Goal: Communication & Community: Answer question/provide support

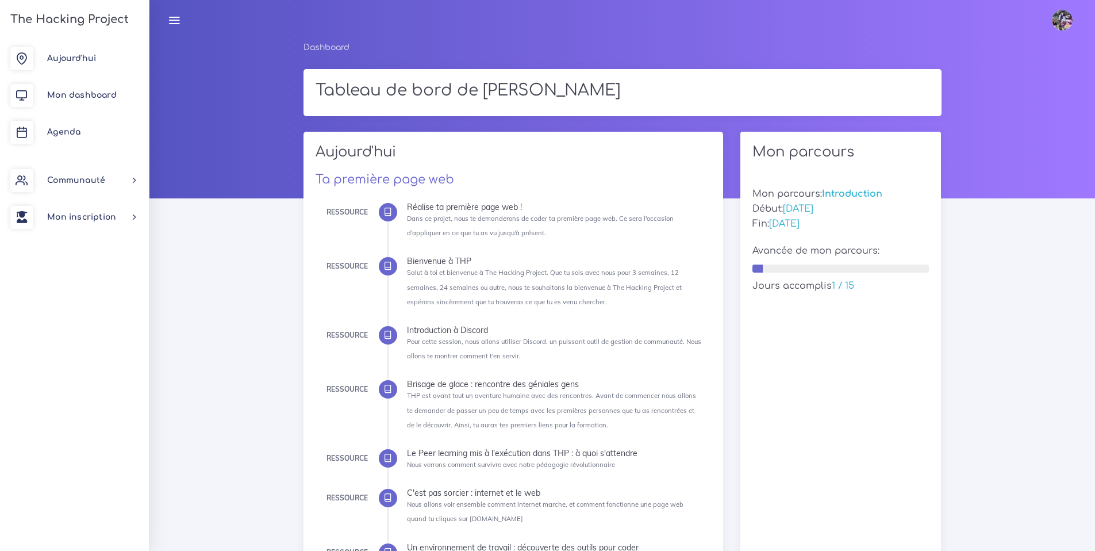
click at [105, 30] on link "The Hacking Project" at bounding box center [68, 19] width 122 height 38
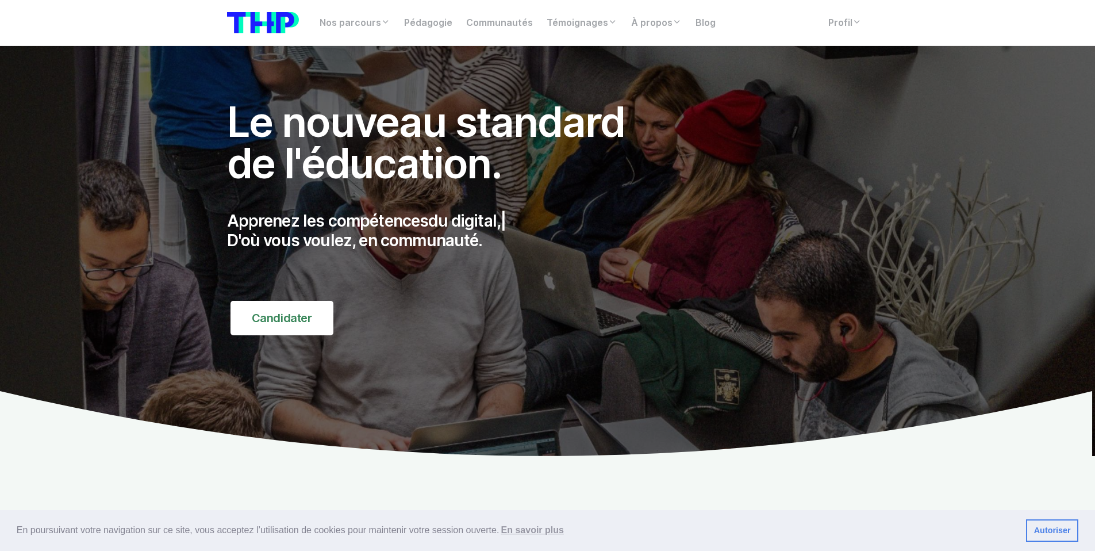
click at [1015, 29] on nav "Nos parcours Tous nos parcours index Découvrez votre futur arbre de compétences…" at bounding box center [547, 23] width 1095 height 46
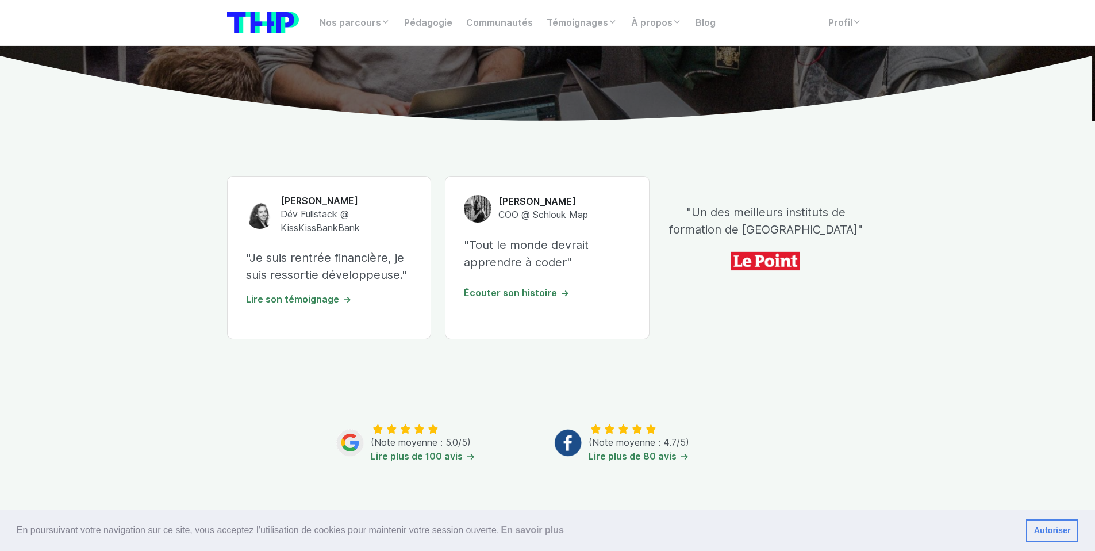
scroll to position [265, 0]
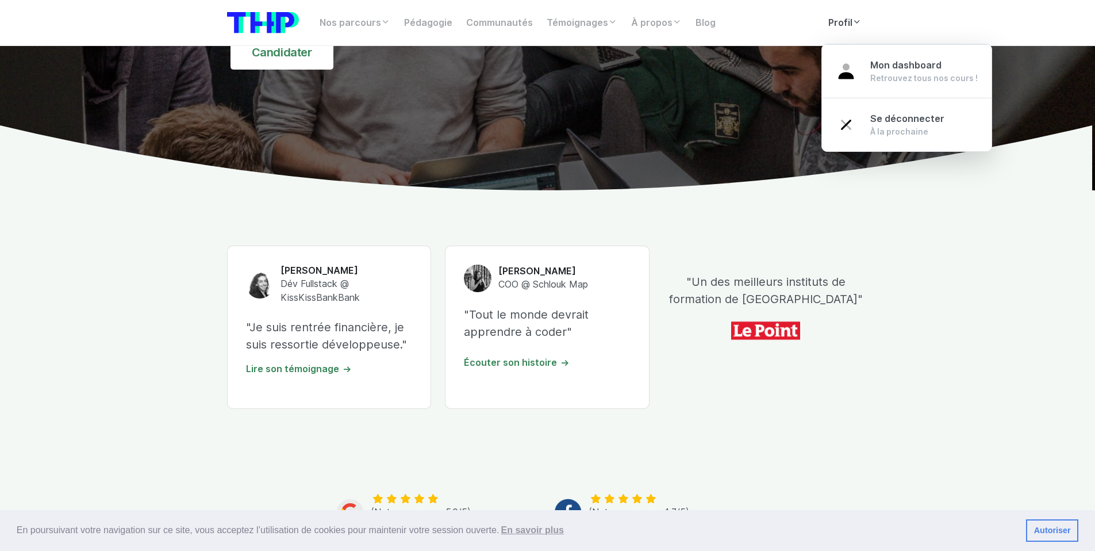
click at [844, 34] on link "Profil" at bounding box center [844, 22] width 47 height 23
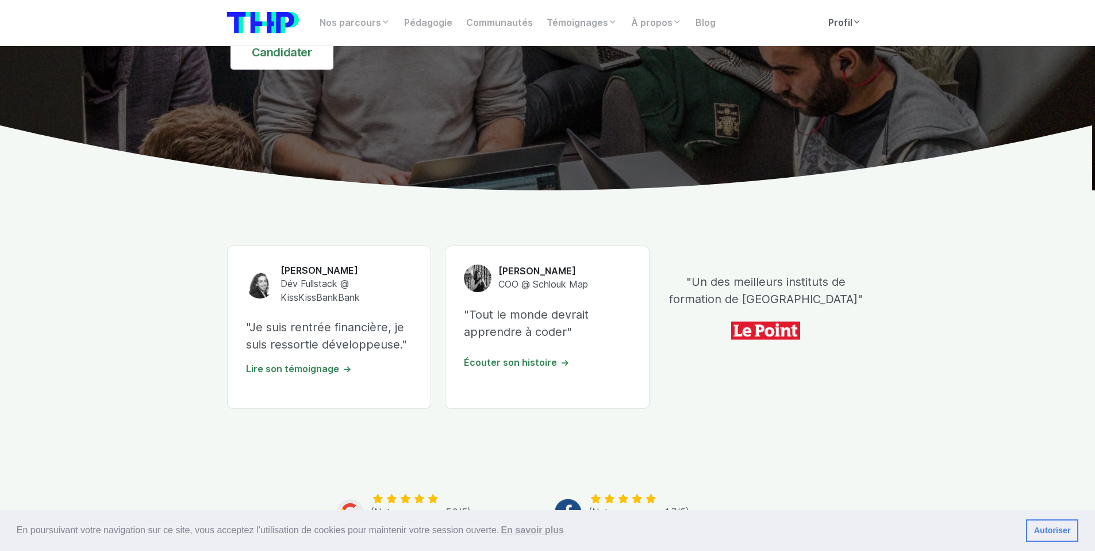
click at [844, 26] on link "Profil" at bounding box center [844, 22] width 47 height 23
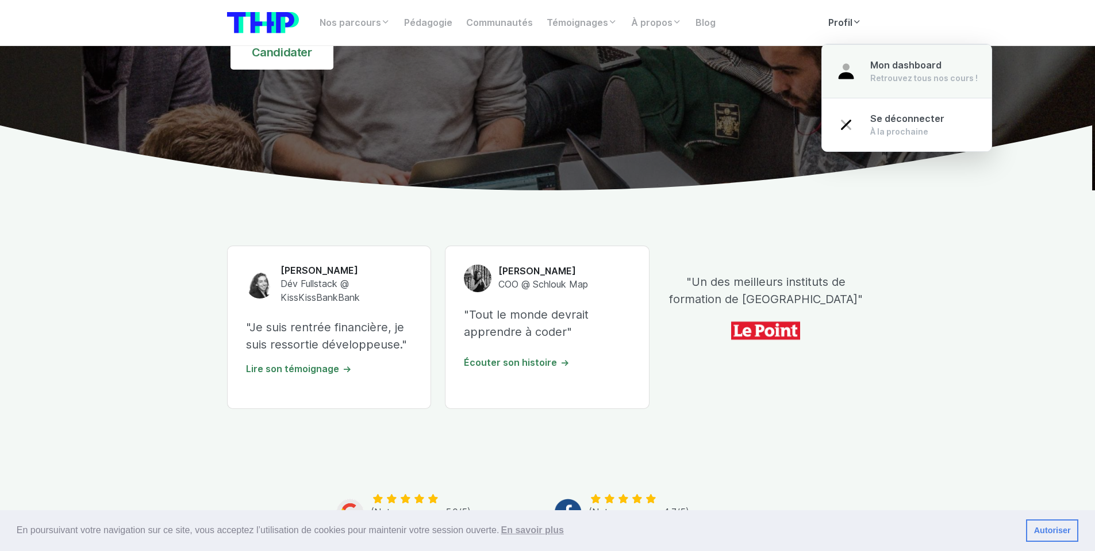
click at [859, 60] on link "Mon dashboard Retrouvez tous nos cours !" at bounding box center [907, 71] width 170 height 54
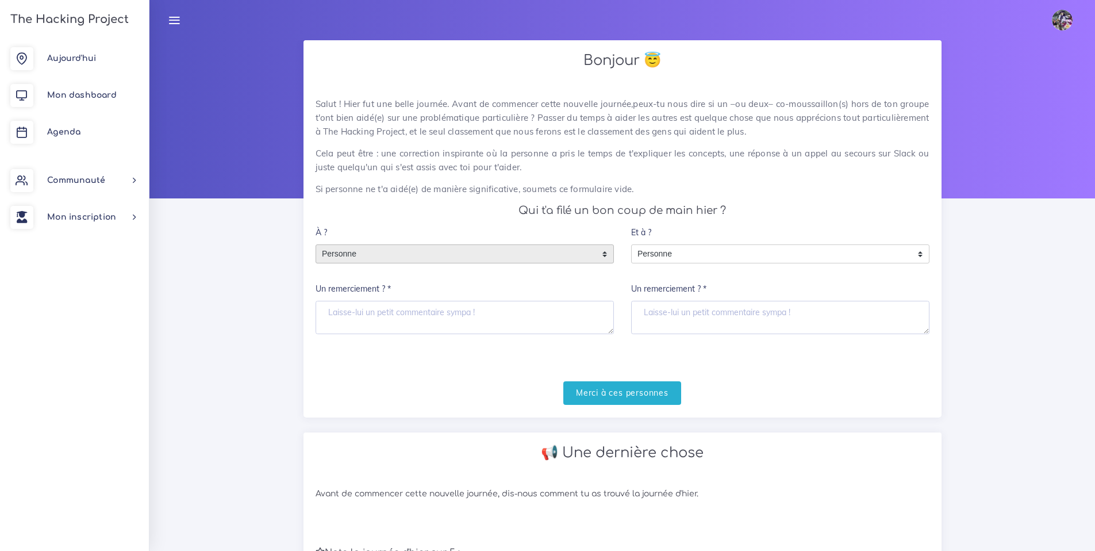
click at [517, 250] on span "Personne" at bounding box center [456, 254] width 280 height 18
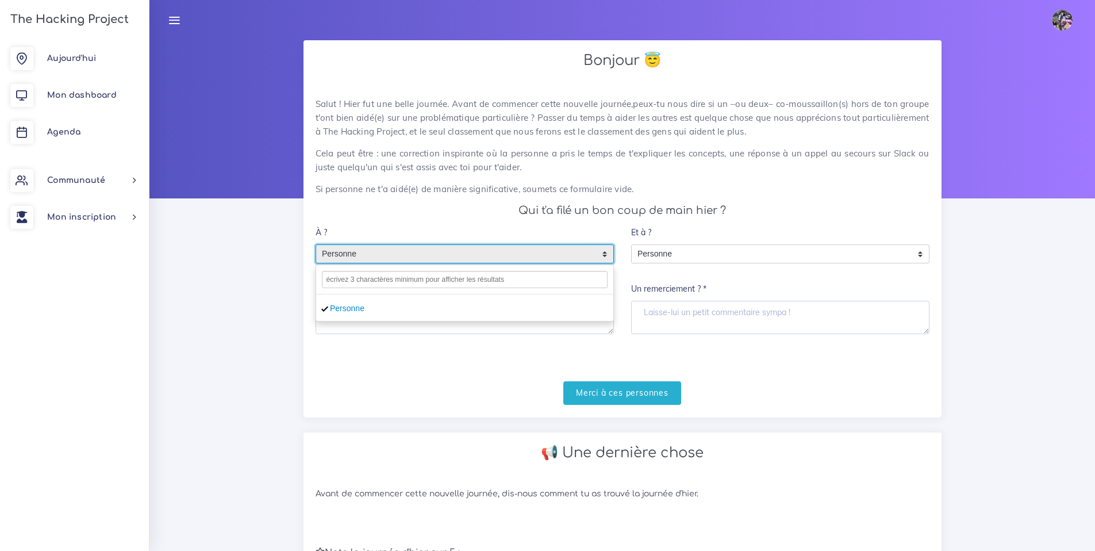
click at [501, 226] on div "À ? Personne Personne Personne Un remerciement ? *" at bounding box center [464, 277] width 298 height 113
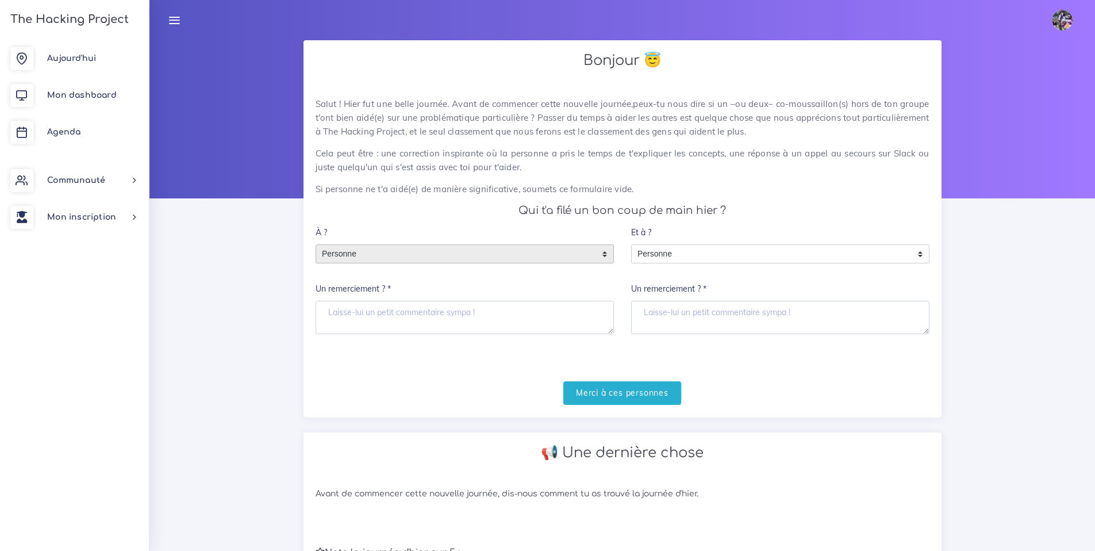
click at [477, 252] on span "Personne" at bounding box center [456, 254] width 280 height 18
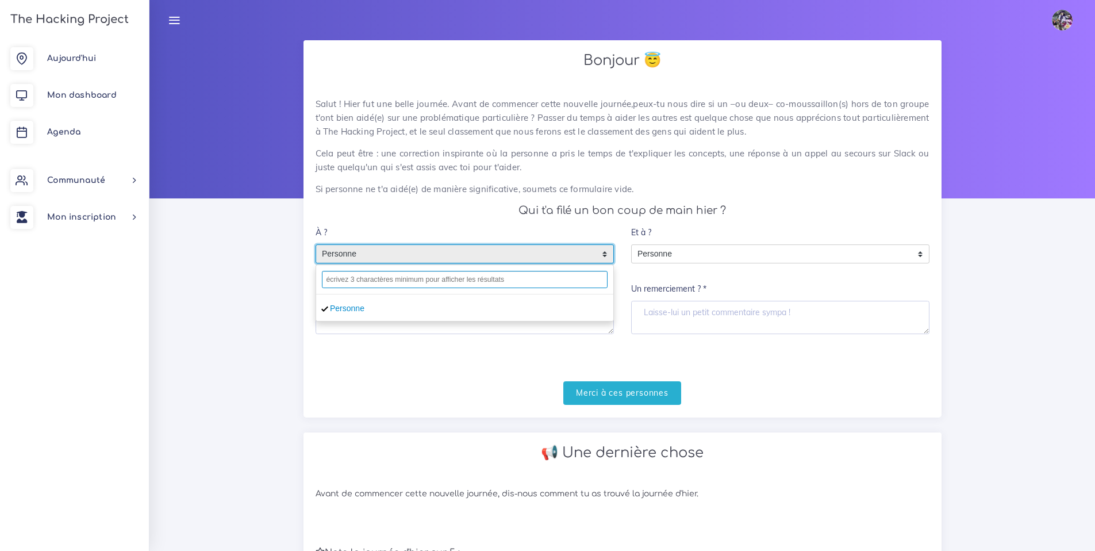
drag, startPoint x: 463, startPoint y: 279, endPoint x: 460, endPoint y: 287, distance: 8.2
click at [464, 279] on input "text" at bounding box center [465, 279] width 286 height 17
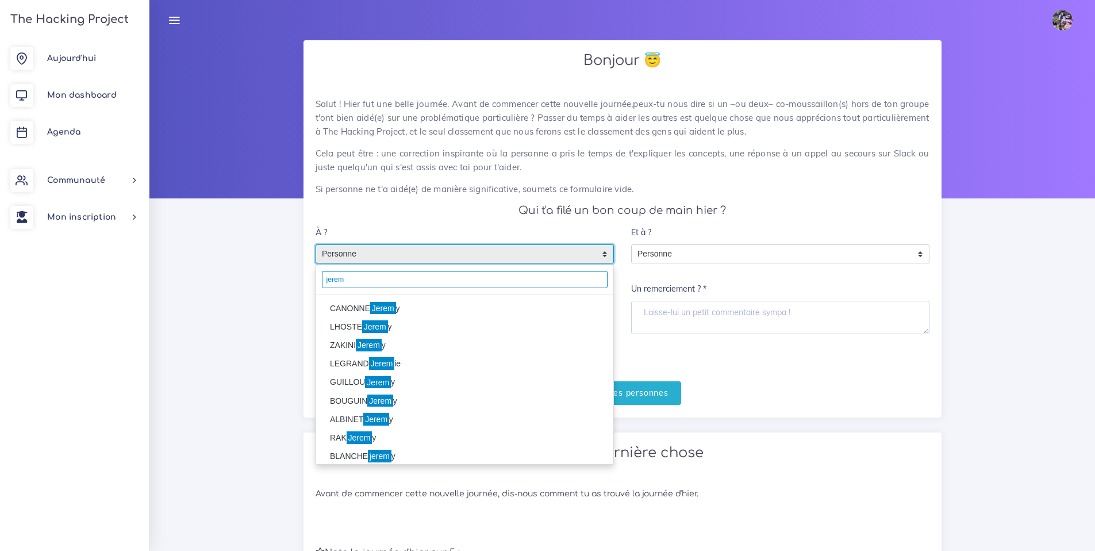
type input "jerem"
click at [421, 304] on li "CANONNE Jerem y" at bounding box center [464, 308] width 297 height 18
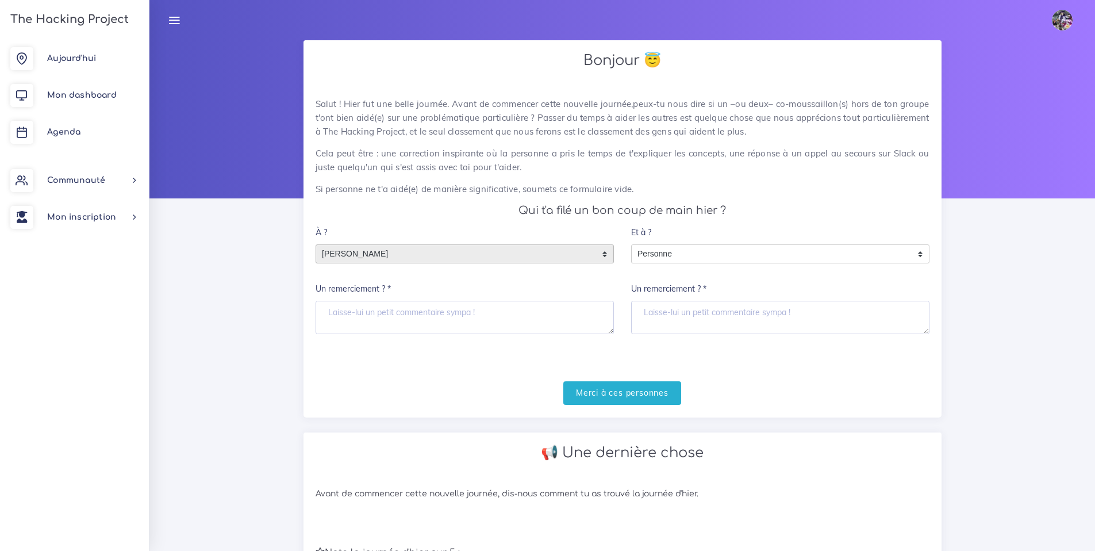
click at [519, 259] on span "CANONNE Jeremy" at bounding box center [456, 254] width 280 height 18
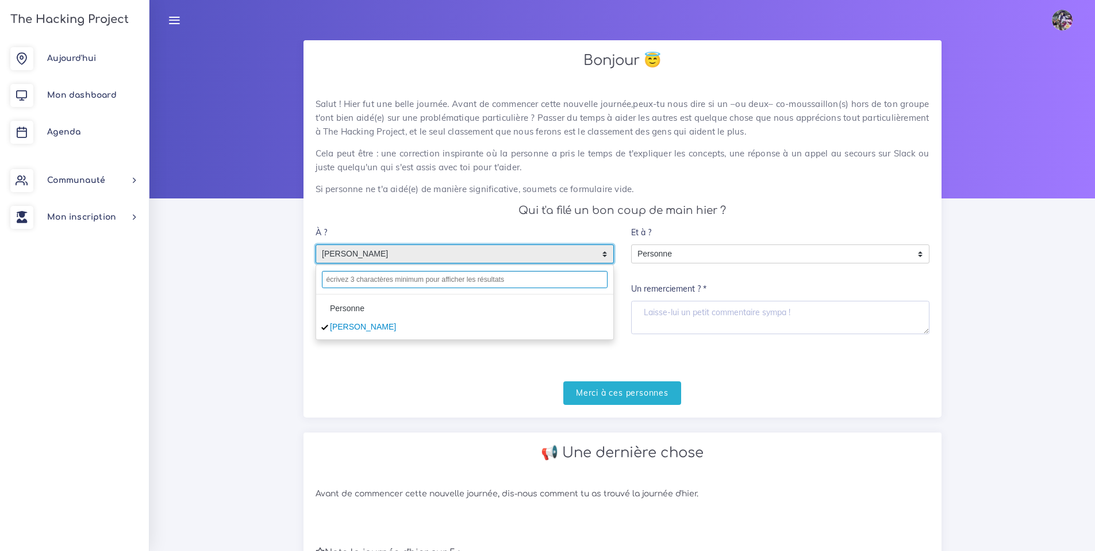
click at [389, 281] on input "text" at bounding box center [465, 279] width 286 height 17
click at [442, 211] on h4 "Qui t'a filé un bon coup de main hier ?" at bounding box center [622, 210] width 614 height 13
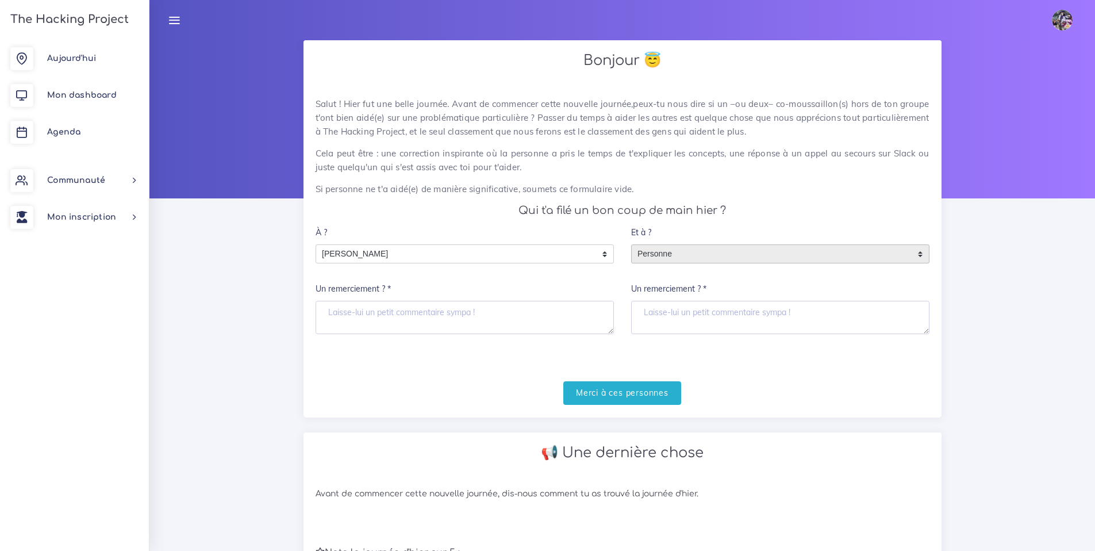
click at [681, 247] on span "Personne" at bounding box center [772, 254] width 280 height 18
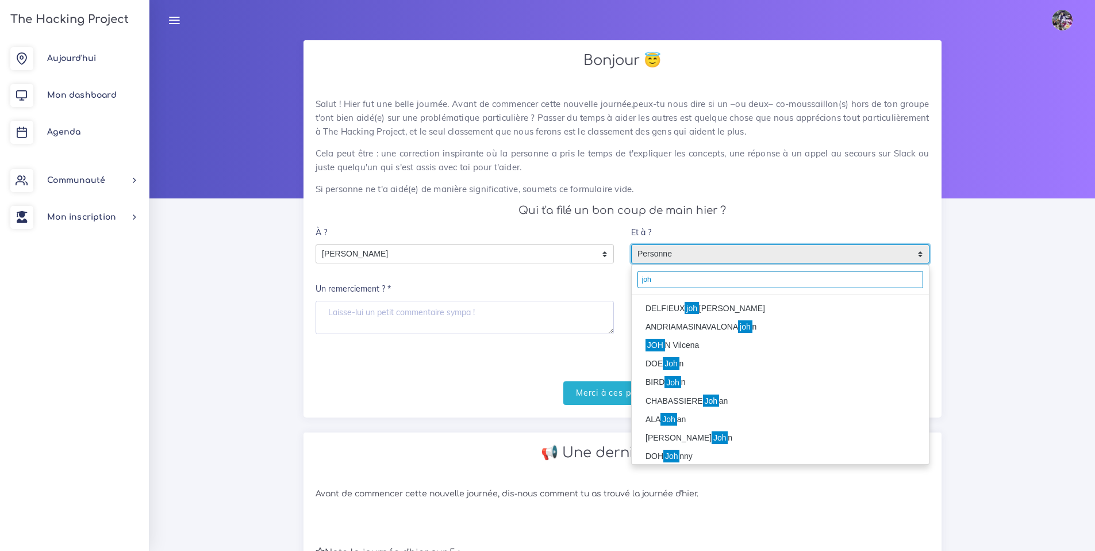
type input "joh"
click at [672, 304] on li "DELFIEUX joh anna" at bounding box center [780, 308] width 297 height 18
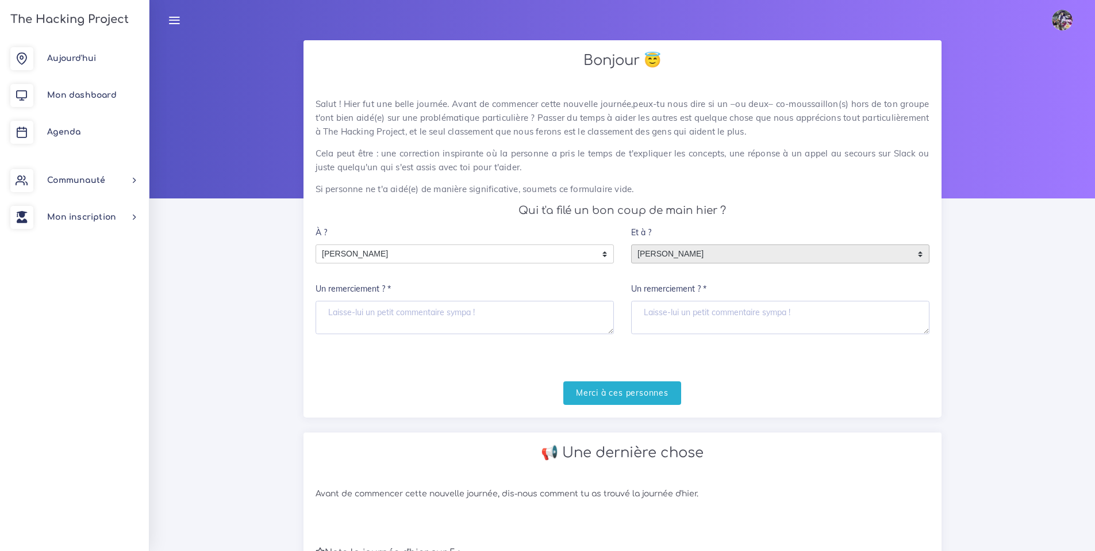
scroll to position [2, 0]
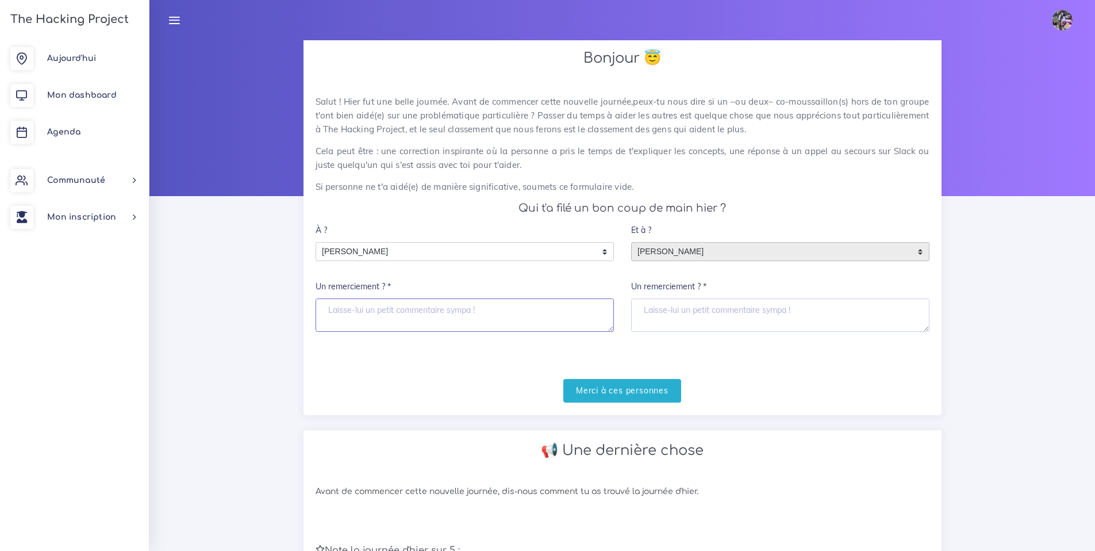
click at [476, 315] on textarea "Un remerciement ? *" at bounding box center [464, 314] width 298 height 33
click at [506, 258] on span "CANONNE Jeremy" at bounding box center [456, 252] width 280 height 18
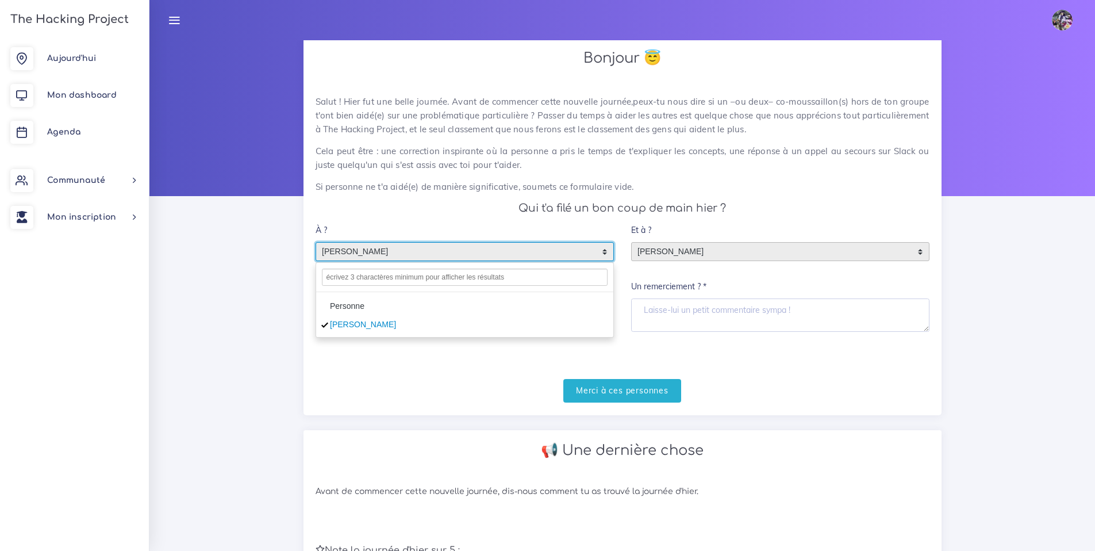
click at [421, 203] on h4 "Qui t'a filé un bon coup de main hier ?" at bounding box center [622, 208] width 614 height 13
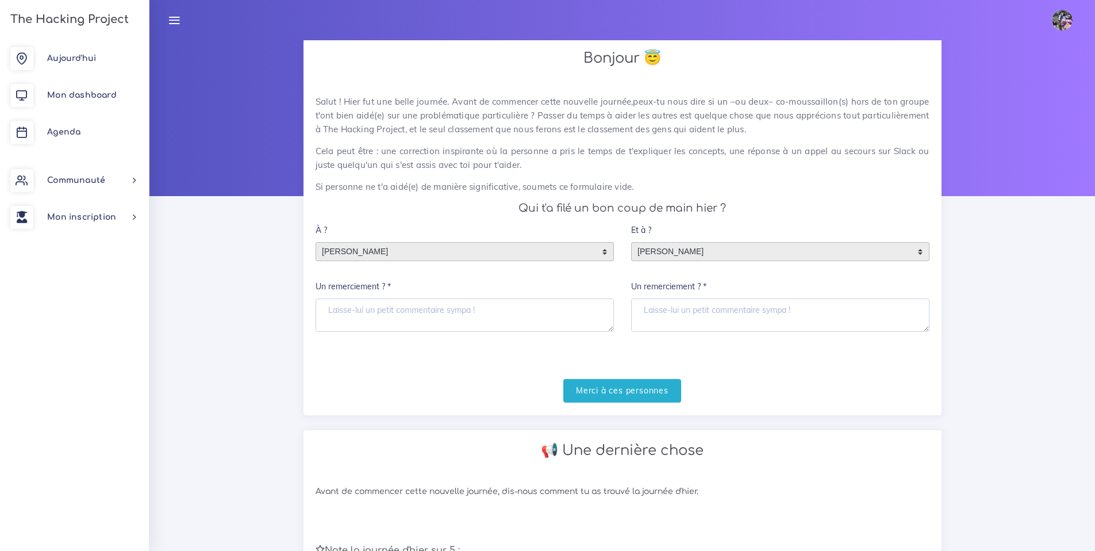
click at [410, 251] on span "CANONNE Jeremy" at bounding box center [456, 252] width 280 height 18
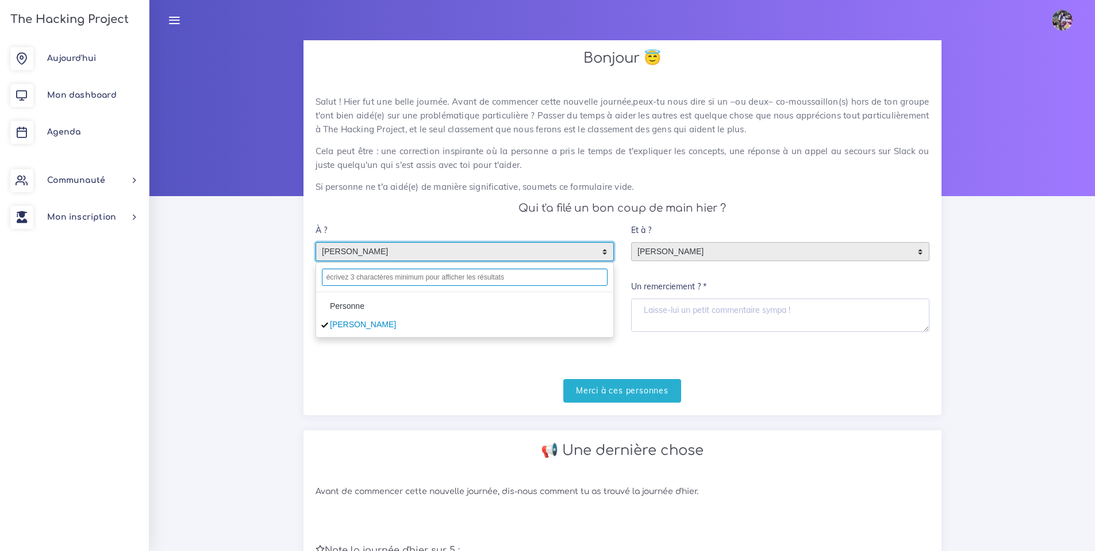
click at [401, 269] on input "text" at bounding box center [465, 276] width 286 height 17
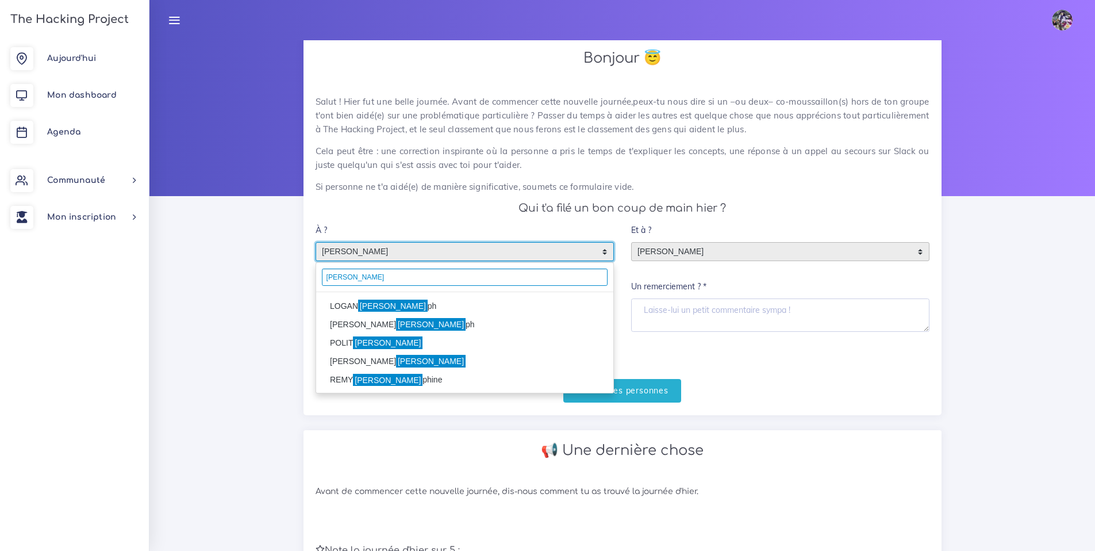
type input "jose"
click at [397, 302] on li "LOGAN Jose ph" at bounding box center [464, 306] width 297 height 18
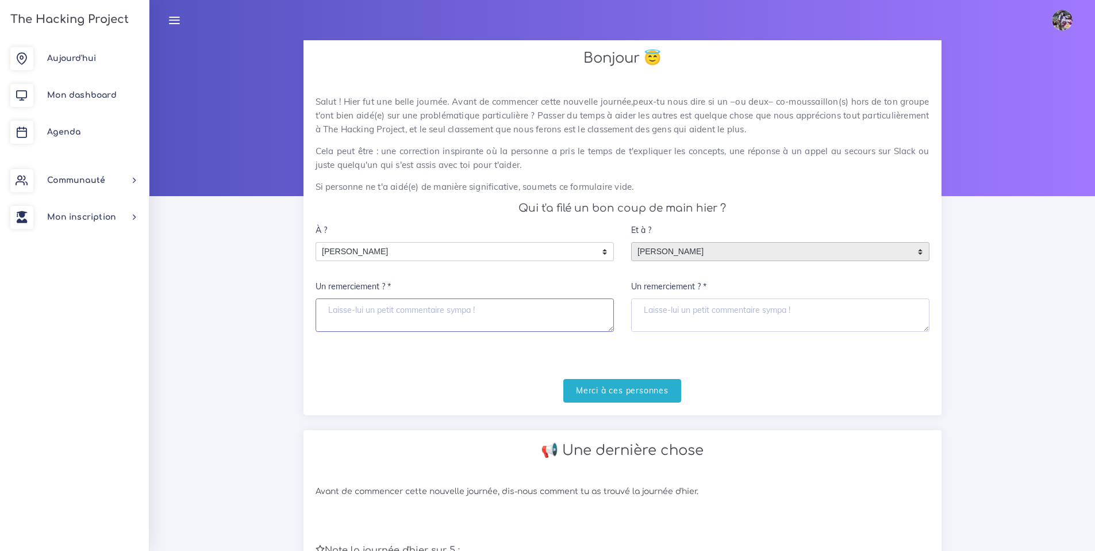
click at [399, 304] on textarea "Un remerciement ? *" at bounding box center [464, 314] width 298 height 33
type textarea "m"
type textarea "Merci pour ton aide quand j'en avais besoin!"
drag, startPoint x: 720, startPoint y: 303, endPoint x: 727, endPoint y: 295, distance: 10.6
click at [720, 303] on textarea "Un remerciement ? *" at bounding box center [780, 314] width 298 height 33
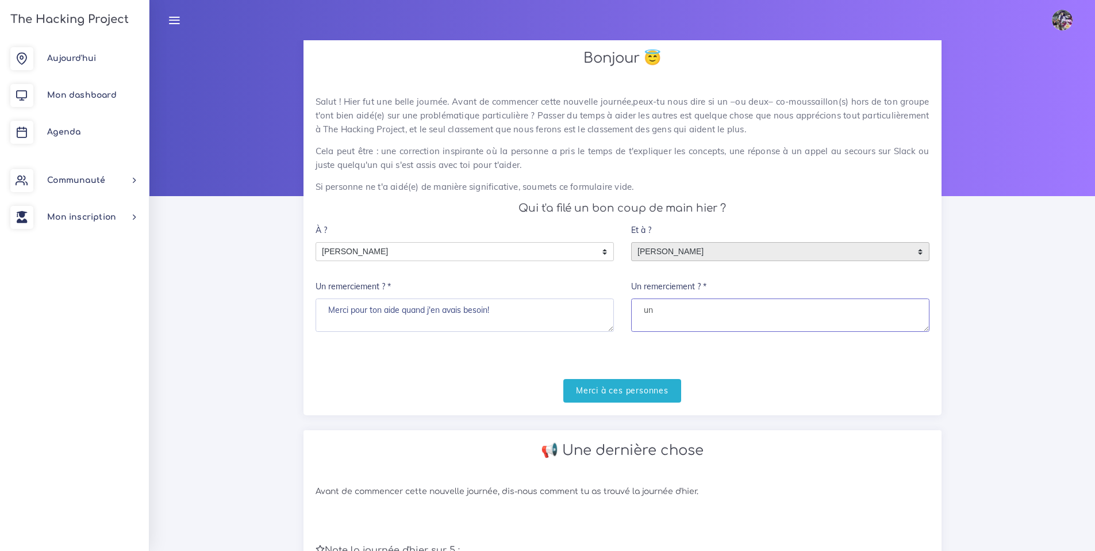
type textarea "u"
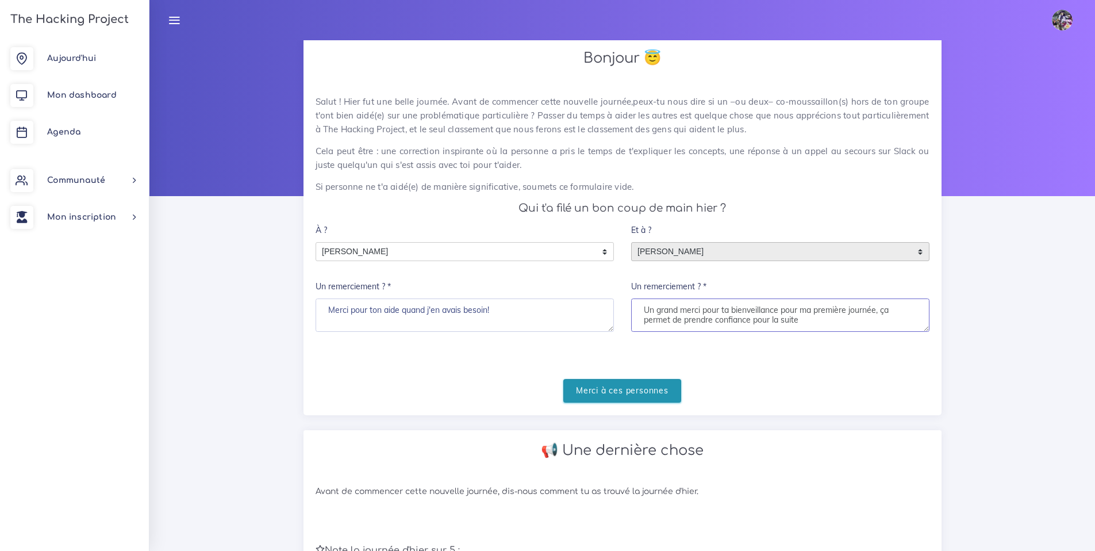
type textarea "Un grand merci pour ta bienveillance pour ma première journée, ça permet de pre…"
click at [597, 380] on input "Merci à ces personnes" at bounding box center [622, 391] width 118 height 24
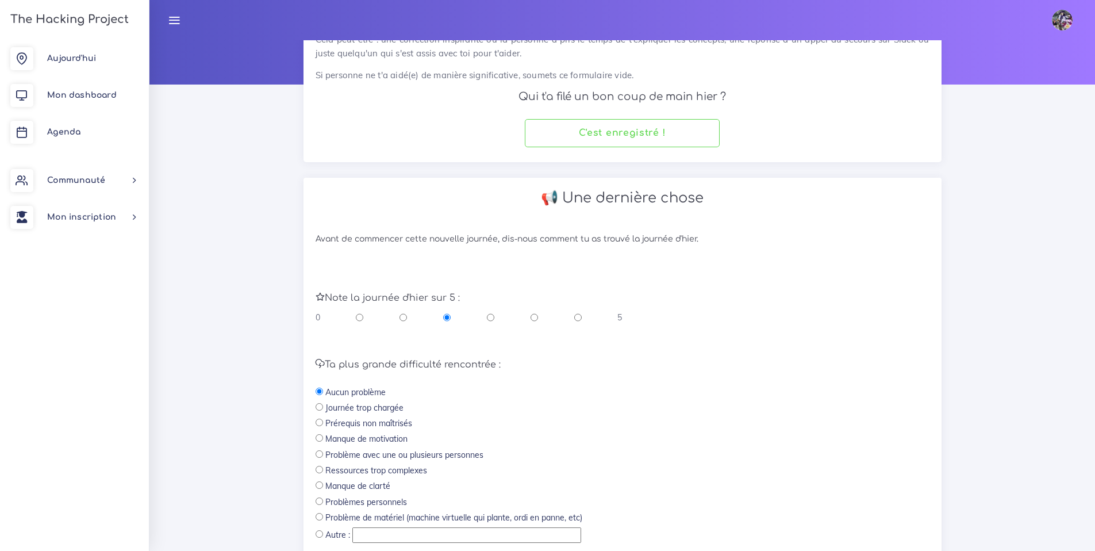
scroll to position [121, 0]
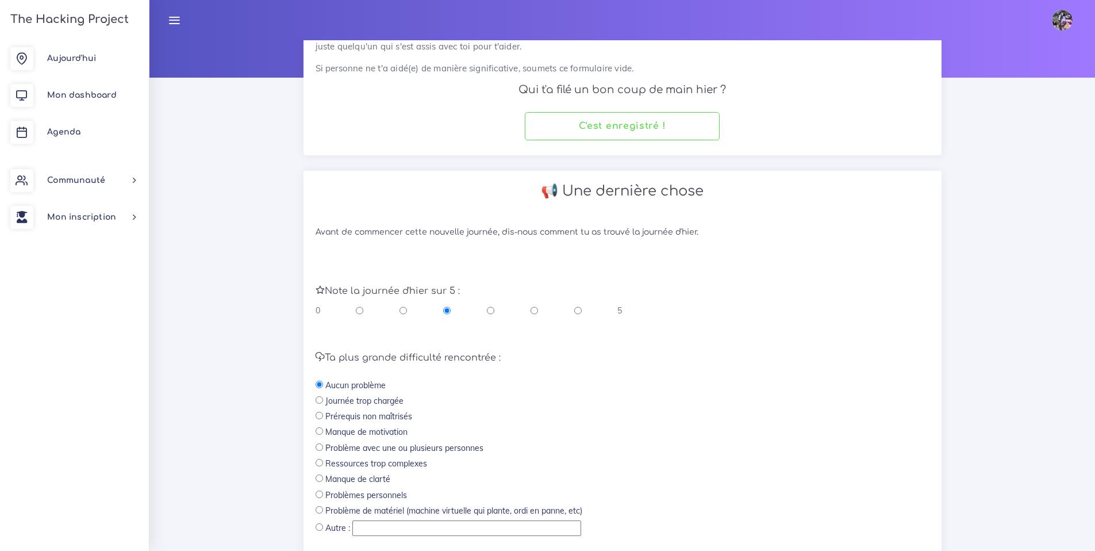
click at [497, 308] on div "0 5" at bounding box center [468, 310] width 307 height 11
click at [494, 307] on input "radio" at bounding box center [490, 310] width 7 height 11
radio input "true"
click at [528, 313] on div "0 5" at bounding box center [468, 310] width 307 height 11
click at [531, 313] on input "radio" at bounding box center [533, 310] width 7 height 11
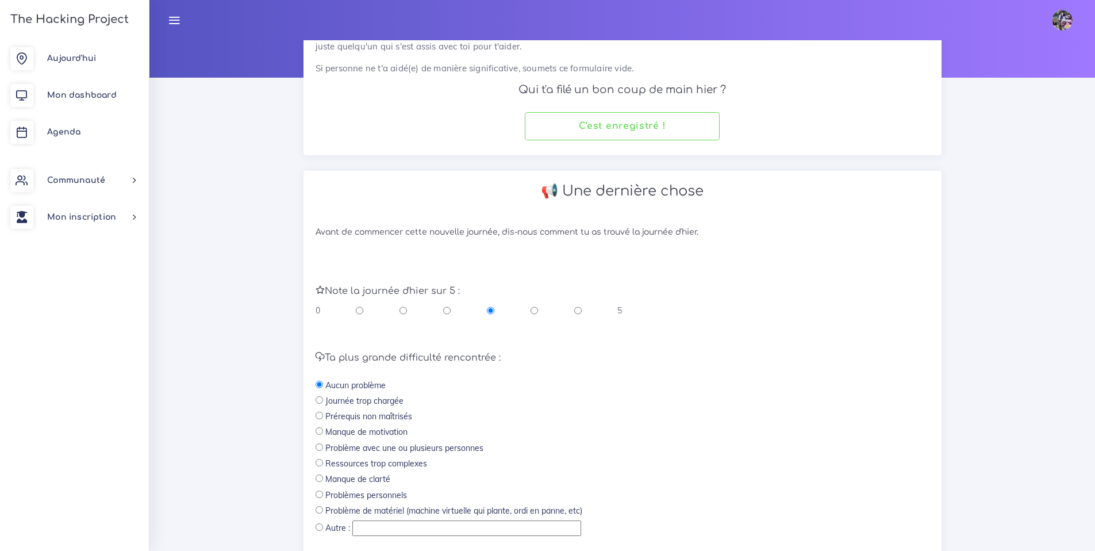
radio input "true"
click at [486, 312] on div "0 5" at bounding box center [468, 310] width 307 height 11
click at [445, 308] on input "radio" at bounding box center [446, 310] width 7 height 11
radio input "true"
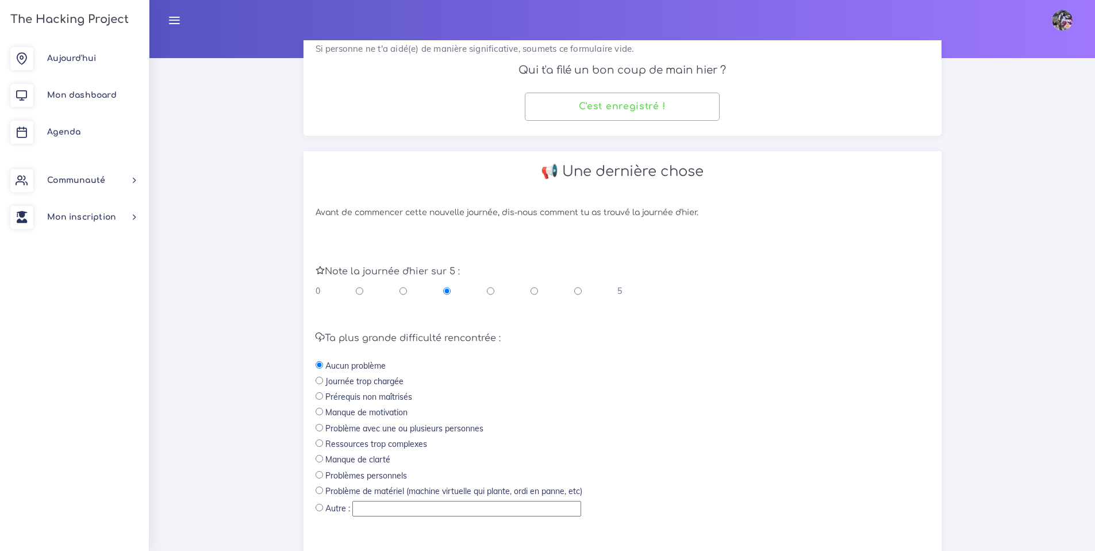
scroll to position [153, 0]
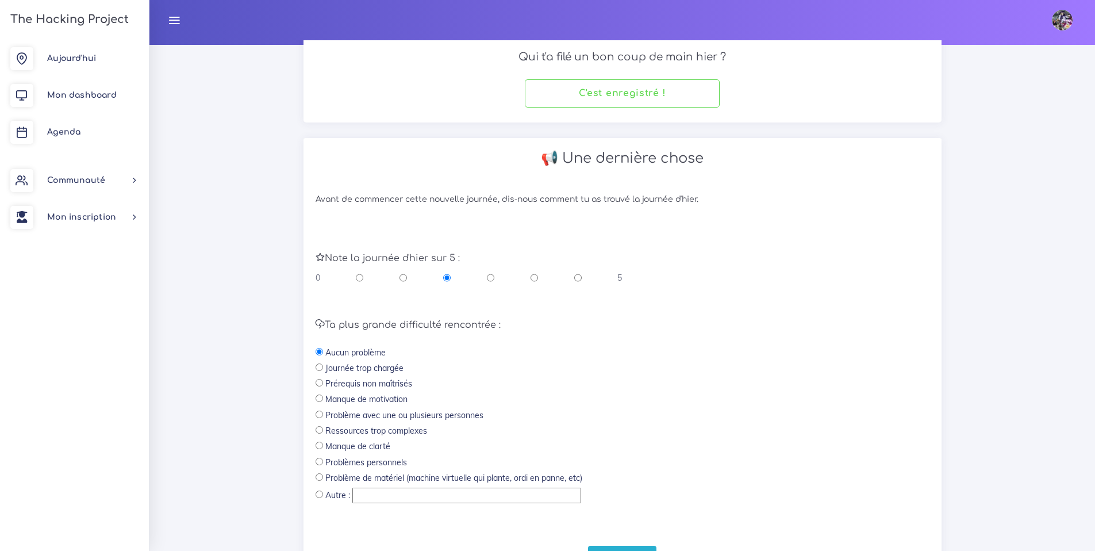
click at [320, 388] on div "Ta plus grande difficulté rencontrée : Aucun problème Journée trop chargée Prér…" at bounding box center [622, 412] width 614 height 185
click at [320, 380] on input "radio" at bounding box center [318, 382] width 7 height 7
radio input "true"
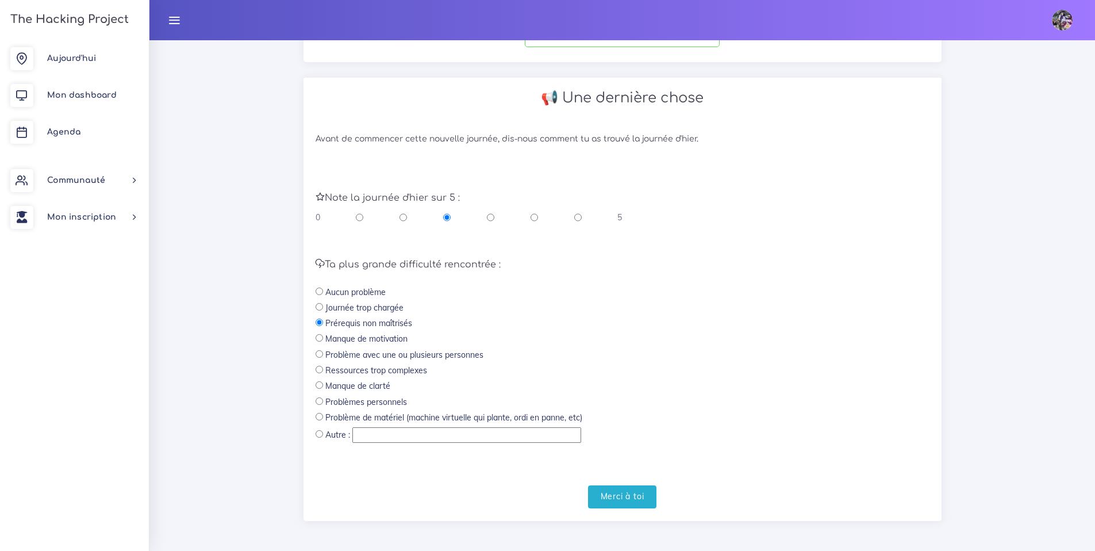
scroll to position [217, 0]
click at [322, 305] on div "Ta plus grande difficulté rencontrée : Aucun problème Journée trop chargée Prér…" at bounding box center [622, 348] width 614 height 185
click at [321, 305] on input "radio" at bounding box center [318, 303] width 7 height 7
radio input "true"
click at [621, 501] on input "Merci à toi" at bounding box center [622, 494] width 69 height 24
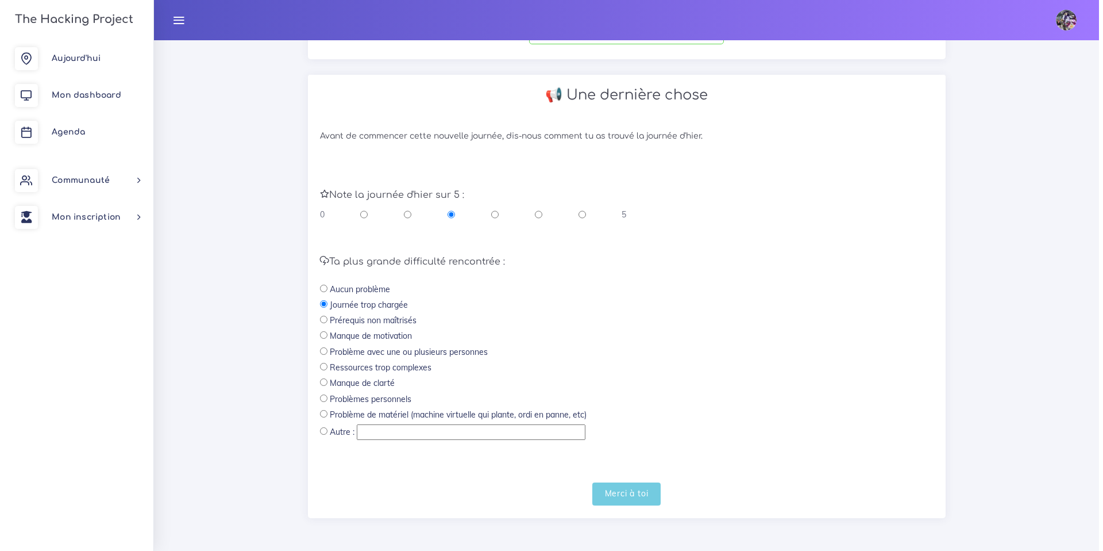
scroll to position [0, 0]
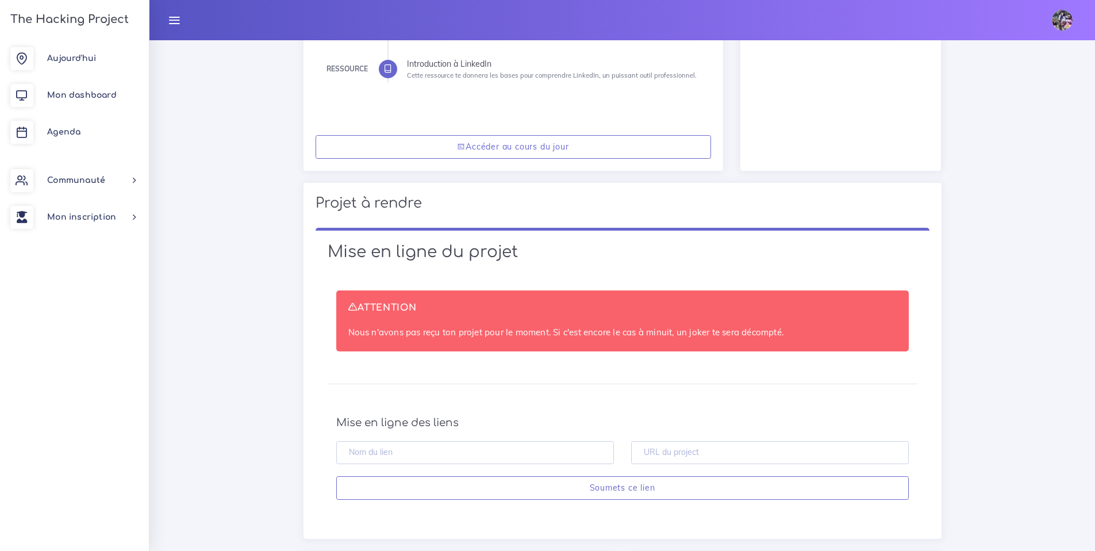
scroll to position [450, 0]
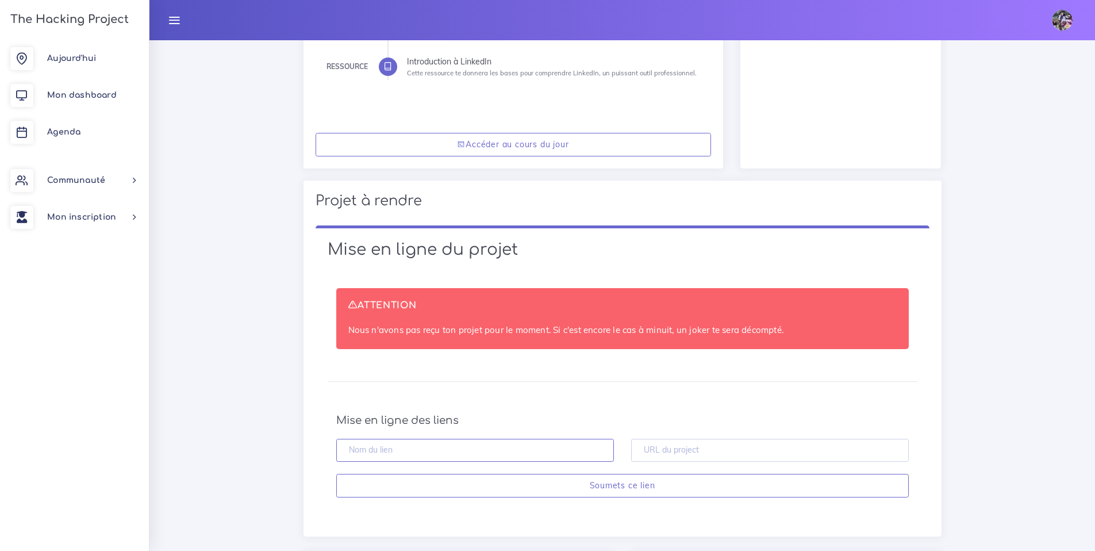
click at [519, 447] on input "text" at bounding box center [475, 450] width 278 height 24
click at [652, 453] on input "text" at bounding box center [770, 450] width 278 height 24
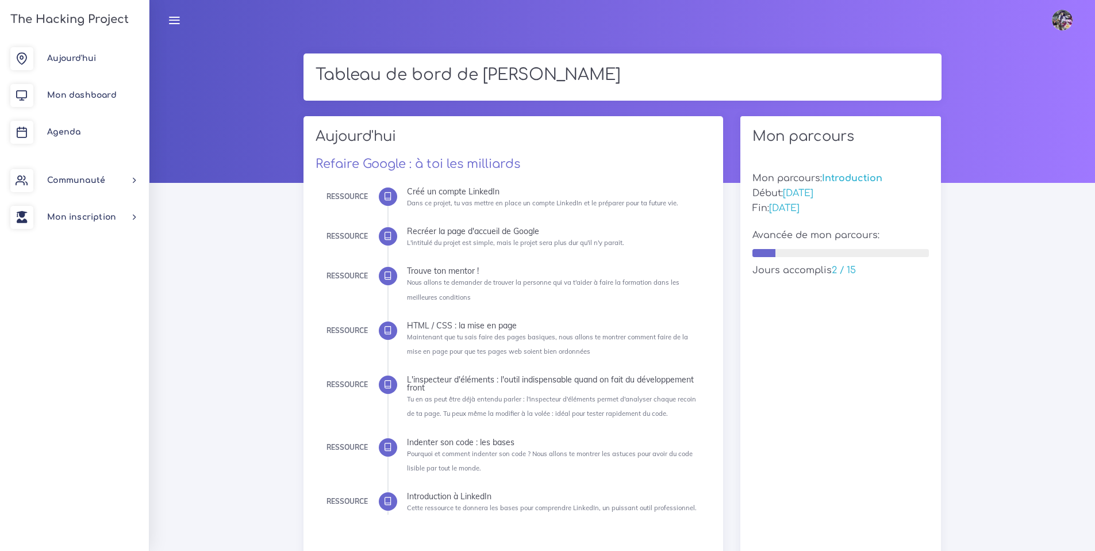
scroll to position [8, 0]
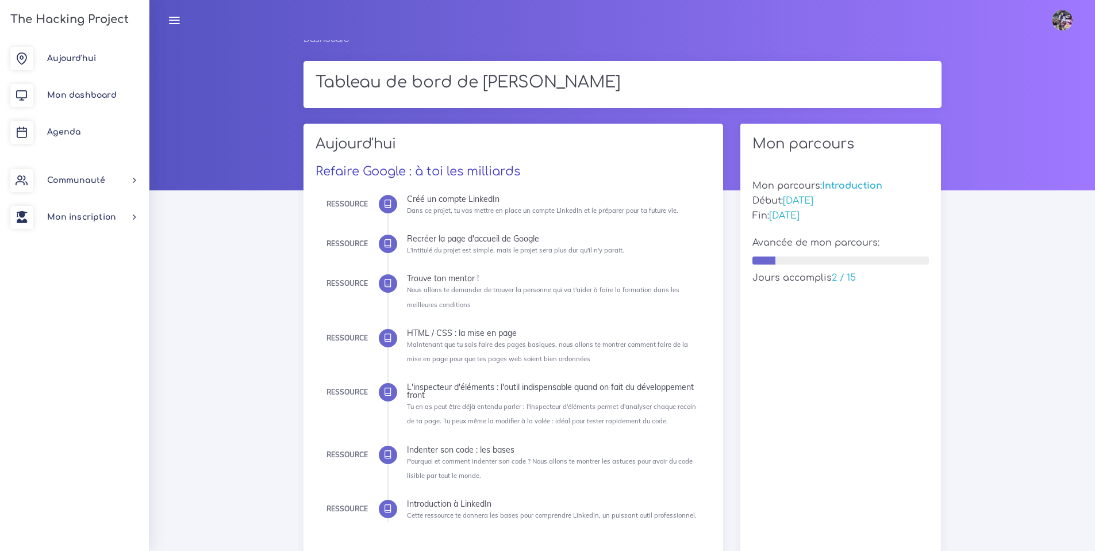
click at [381, 171] on link "Refaire Google : à toi les milliards" at bounding box center [417, 171] width 205 height 14
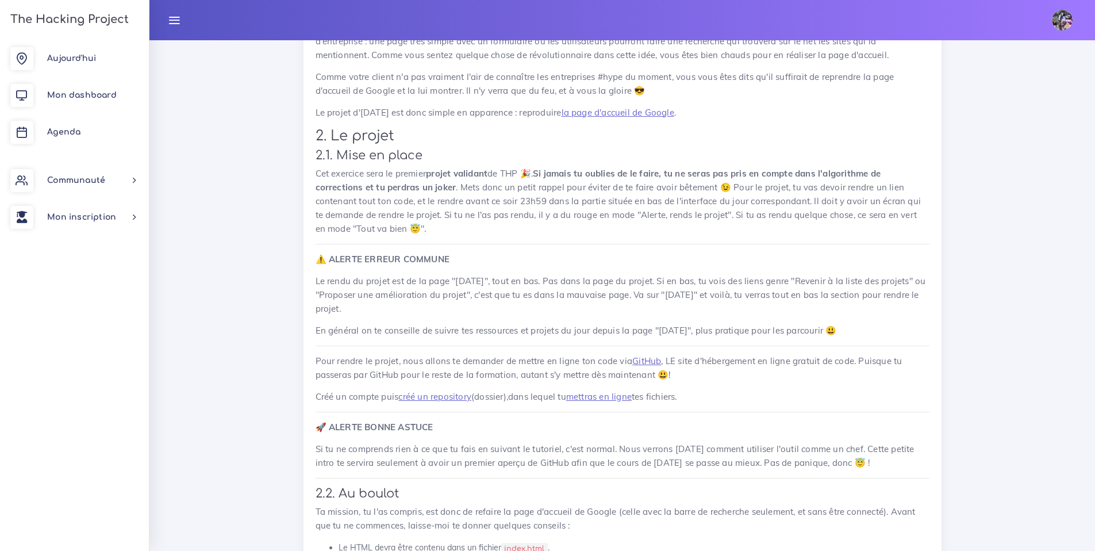
scroll to position [1341, 0]
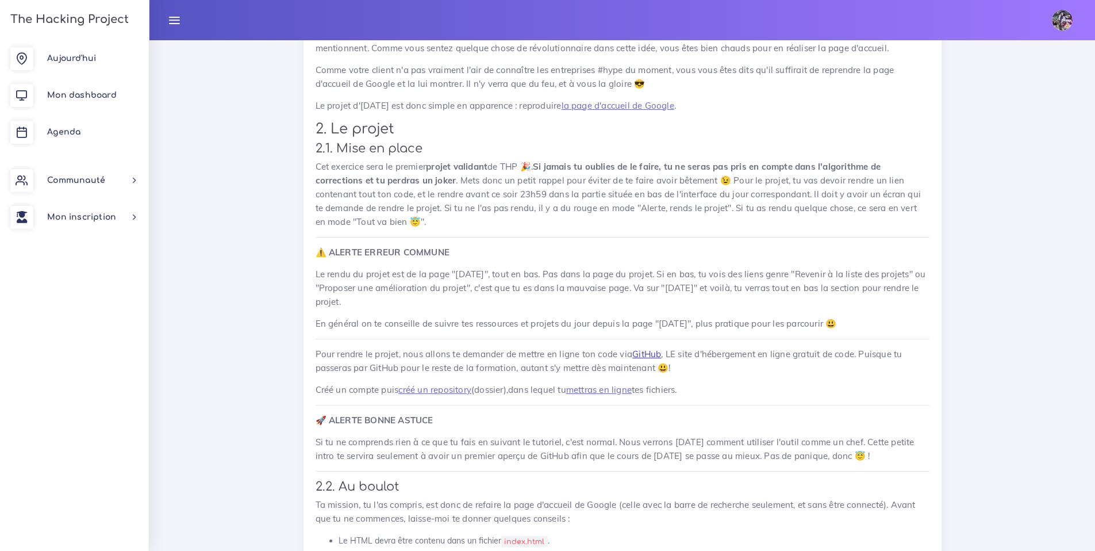
click at [636, 348] on link "GitHub" at bounding box center [646, 353] width 29 height 11
click at [459, 384] on link "créé un repository" at bounding box center [434, 389] width 73 height 11
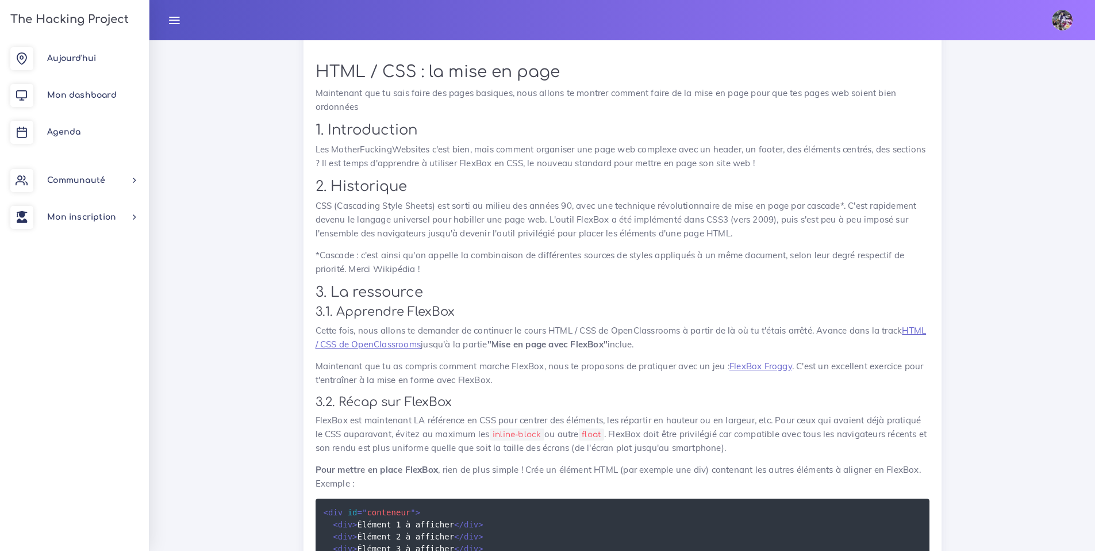
scroll to position [4827, 0]
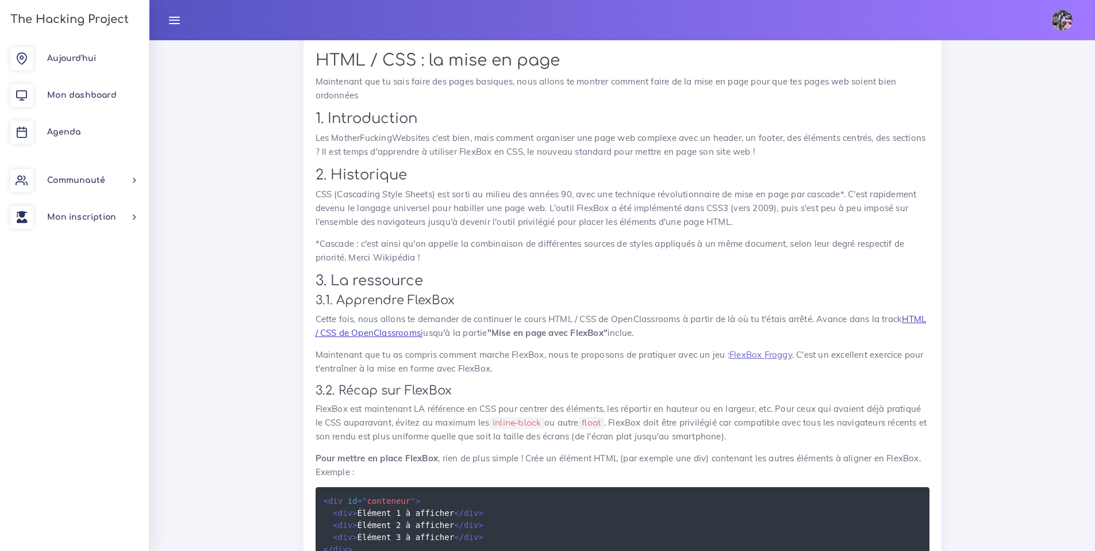
click at [425, 313] on link "HTML / CSS de OpenClassrooms" at bounding box center [620, 325] width 611 height 25
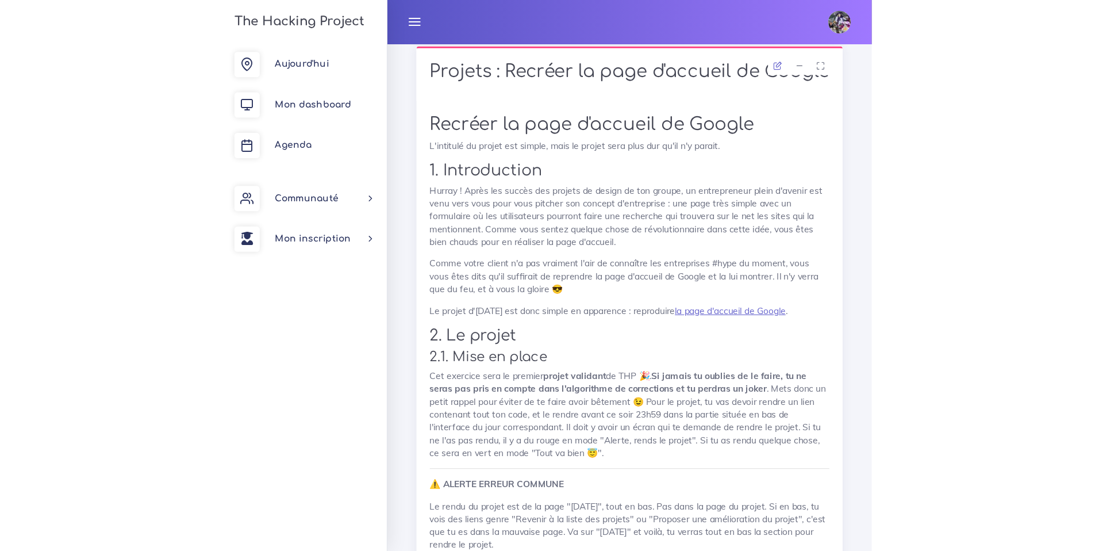
scroll to position [1315, 0]
